Goal: Information Seeking & Learning: Learn about a topic

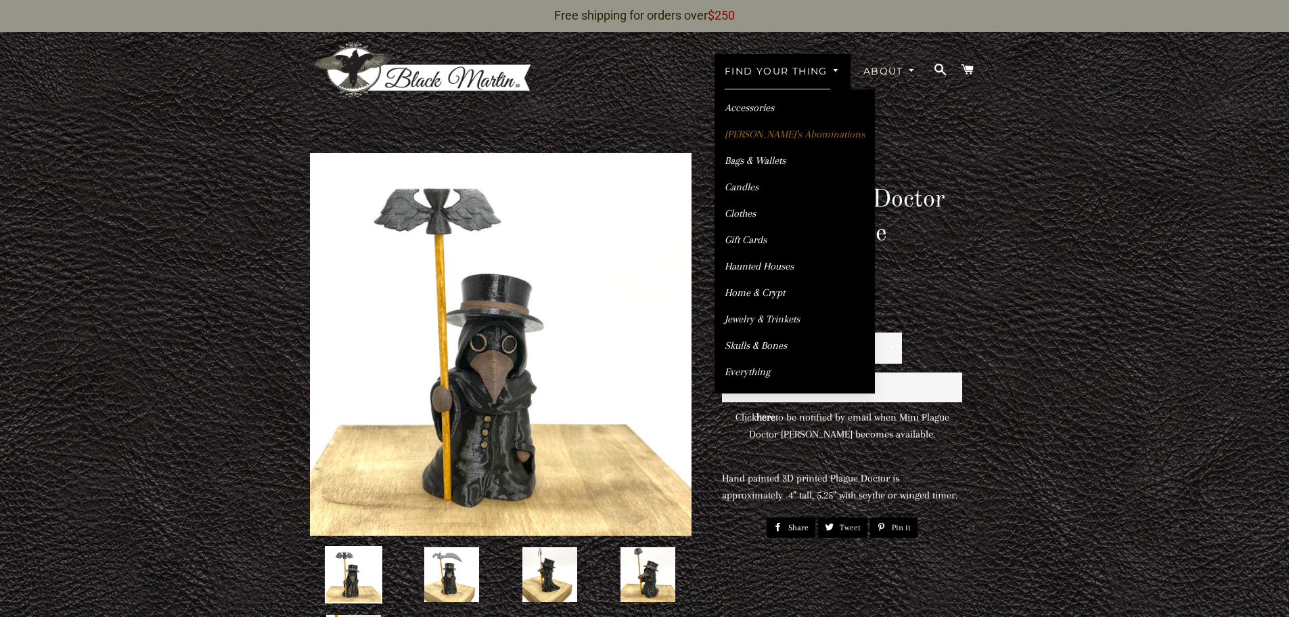
click at [756, 141] on link "[PERSON_NAME]’s Abominations" at bounding box center [795, 135] width 160 height 24
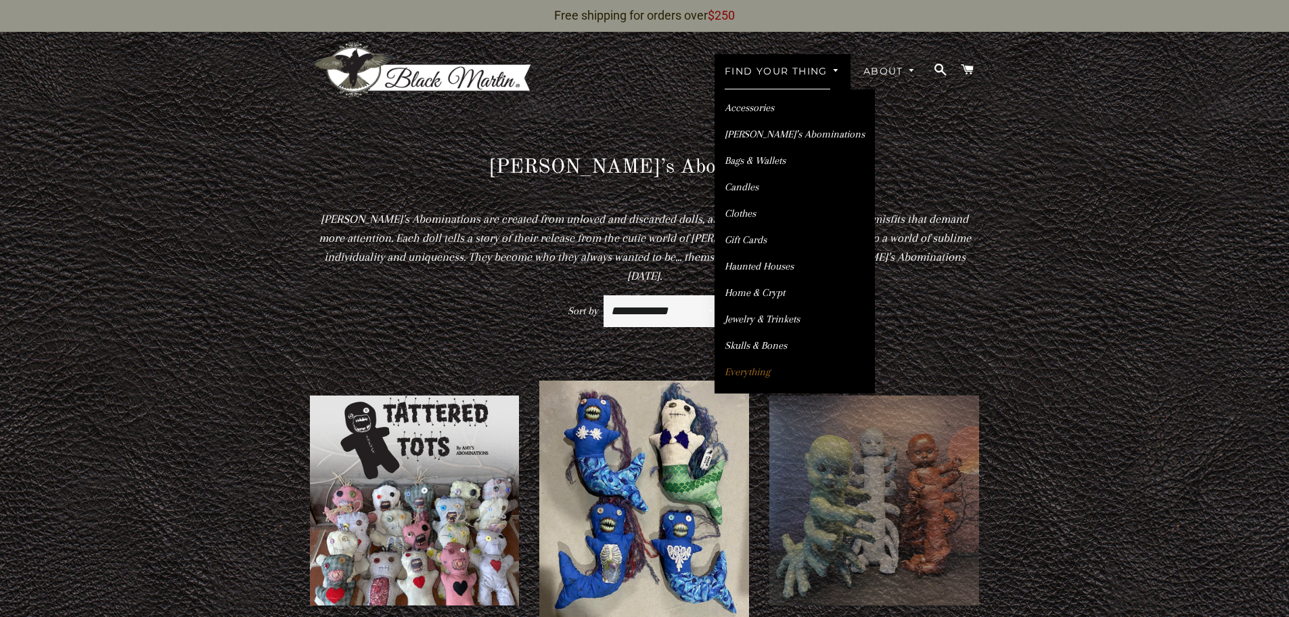
click at [755, 375] on link "Everything" at bounding box center [795, 372] width 160 height 24
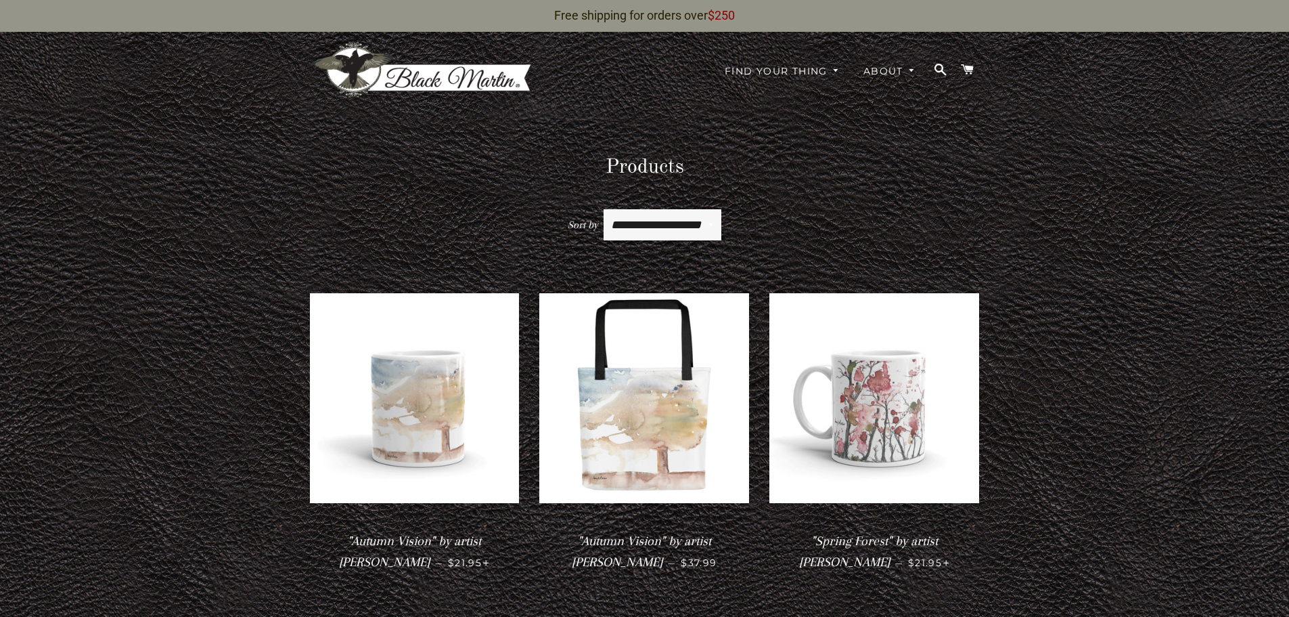
click at [943, 68] on span at bounding box center [941, 70] width 14 height 20
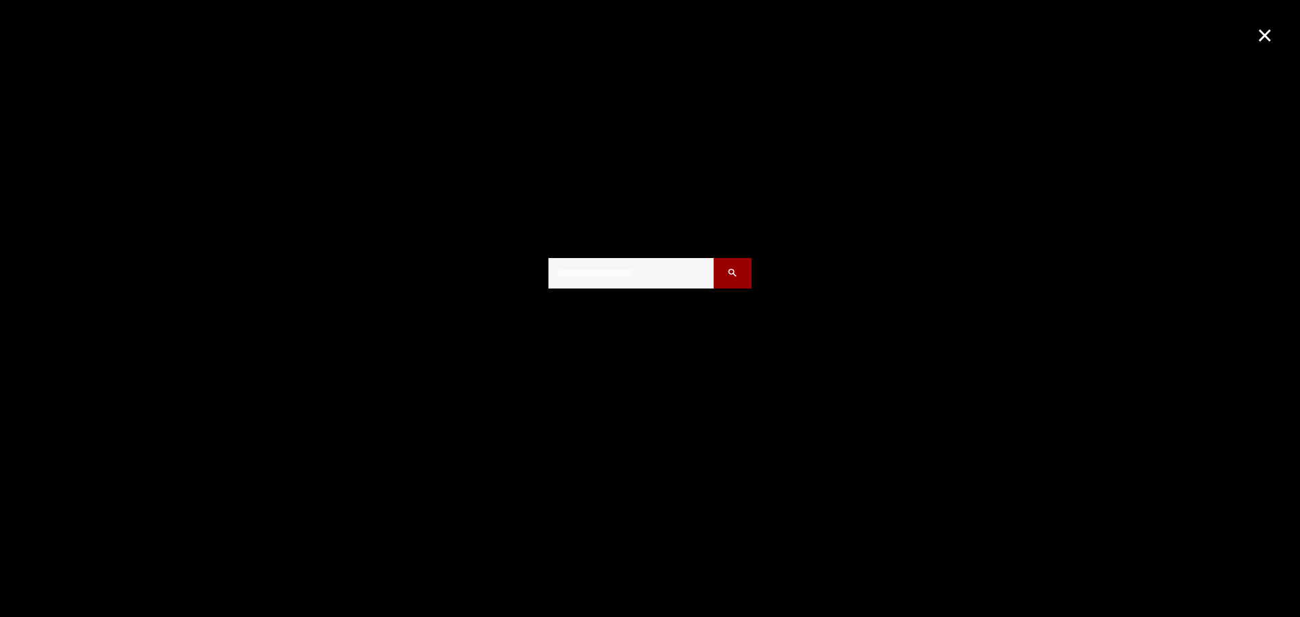
click at [657, 278] on input "Search our store" at bounding box center [630, 273] width 165 height 30
type input "**********"
click at [713, 258] on button "Search" at bounding box center [732, 273] width 38 height 30
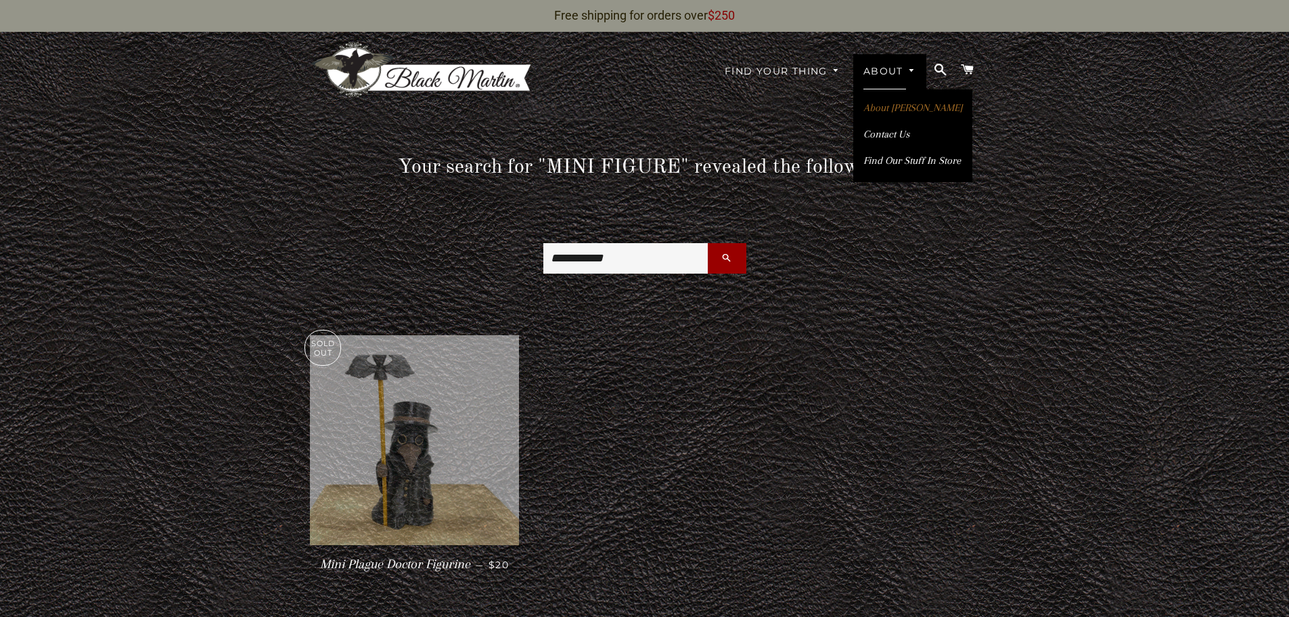
click at [897, 112] on link "About [PERSON_NAME]" at bounding box center [913, 108] width 119 height 24
